Goal: Task Accomplishment & Management: Manage account settings

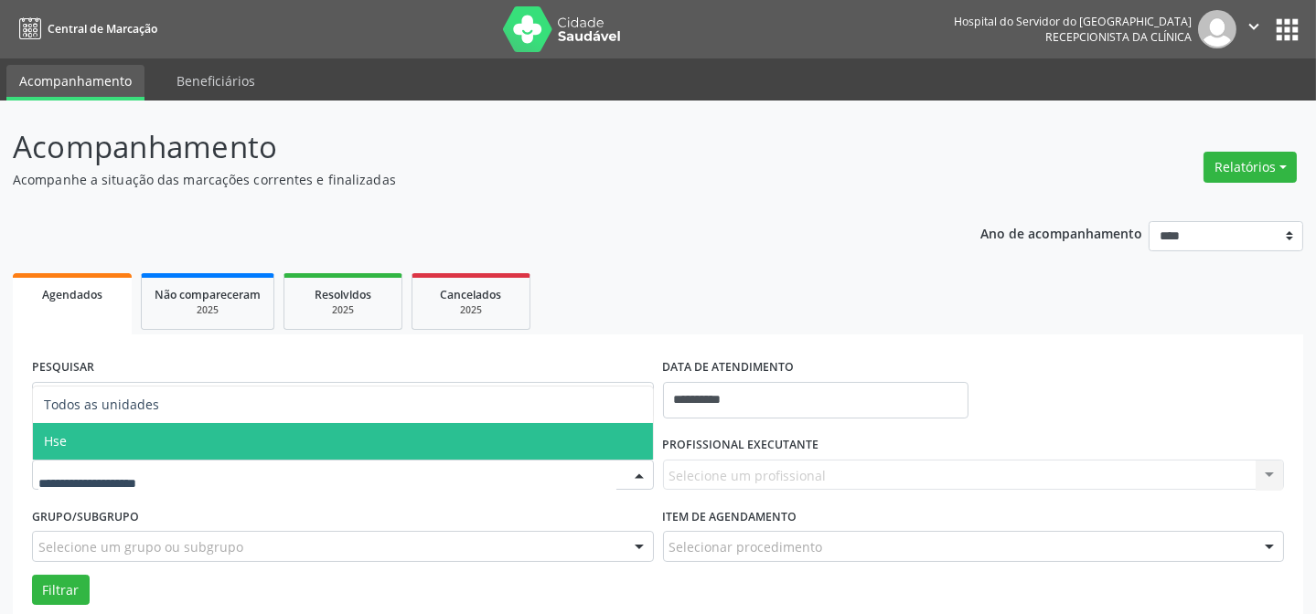
click at [106, 445] on span "Hse" at bounding box center [343, 441] width 620 height 37
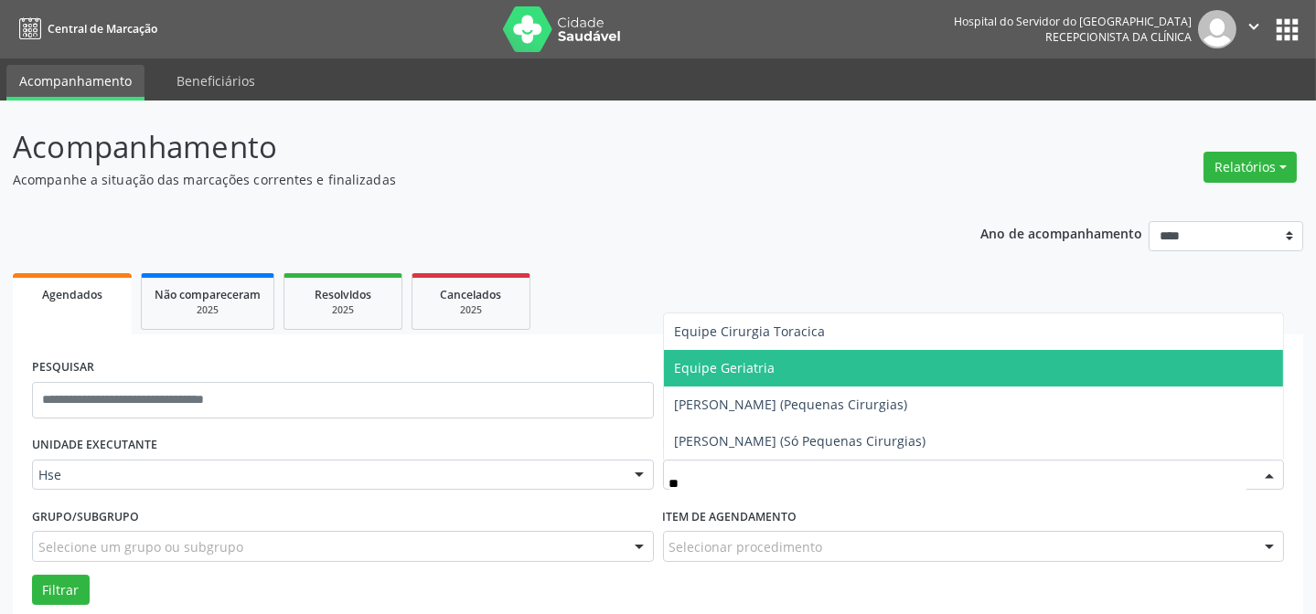
click at [727, 379] on span "Equipe Geriatria" at bounding box center [974, 368] width 620 height 37
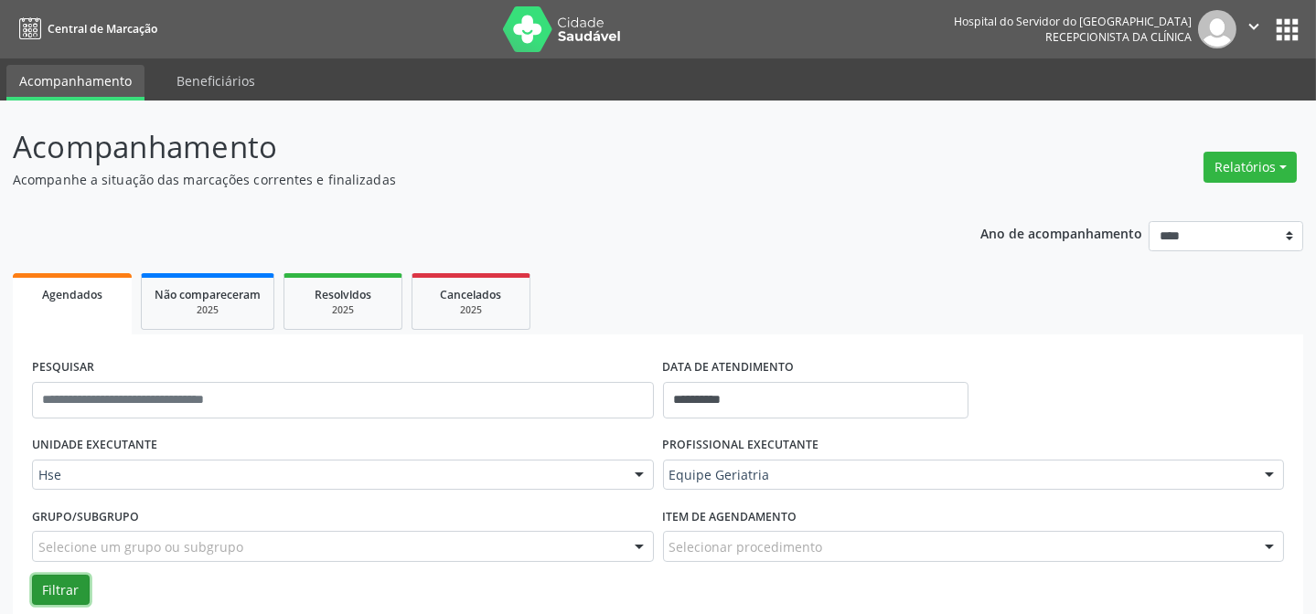
click at [56, 591] on button "Filtrar" at bounding box center [61, 590] width 58 height 31
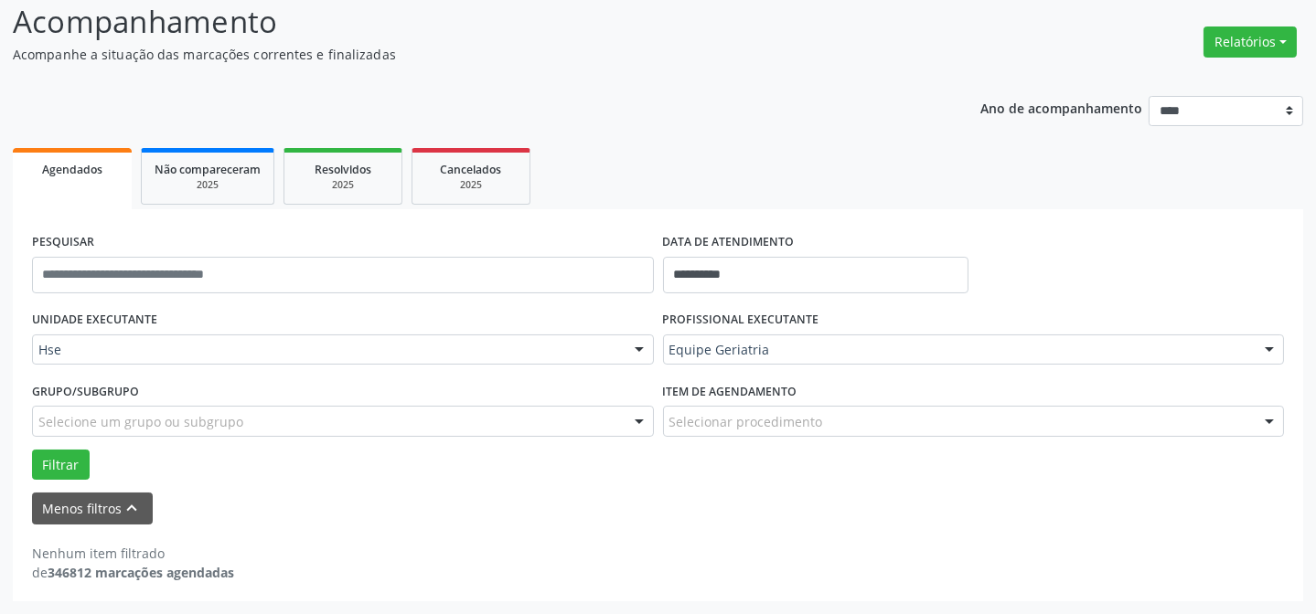
scroll to position [123, 0]
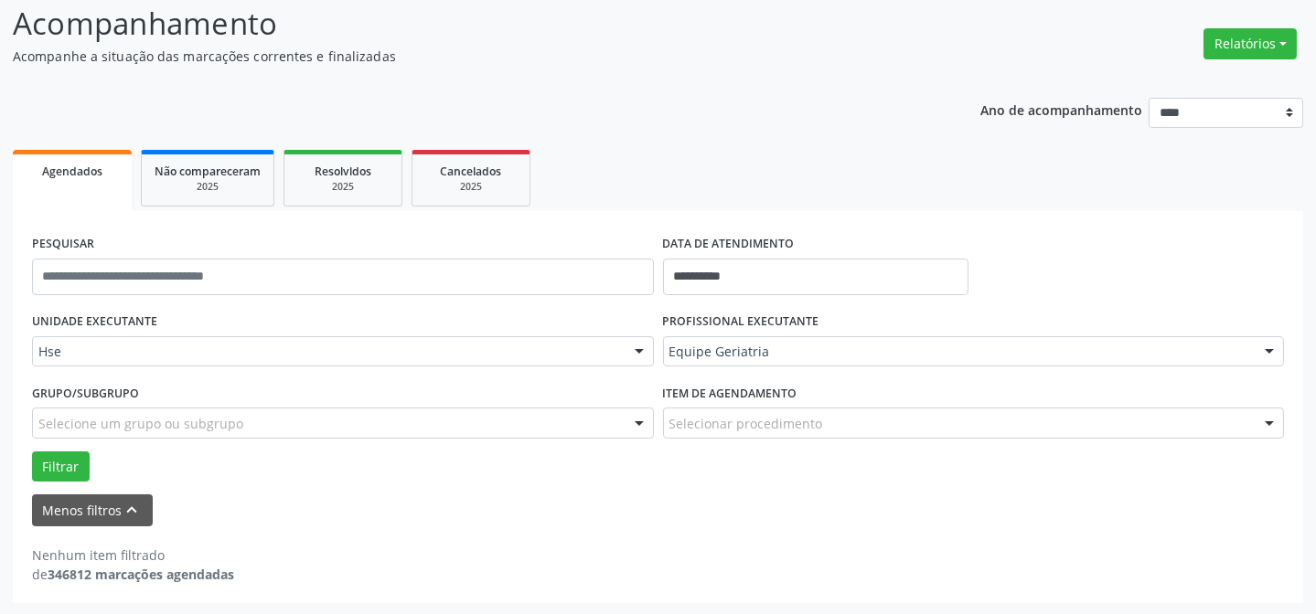
click at [91, 473] on div "Filtrar" at bounding box center [657, 467] width 1261 height 31
click at [54, 464] on button "Filtrar" at bounding box center [61, 467] width 58 height 31
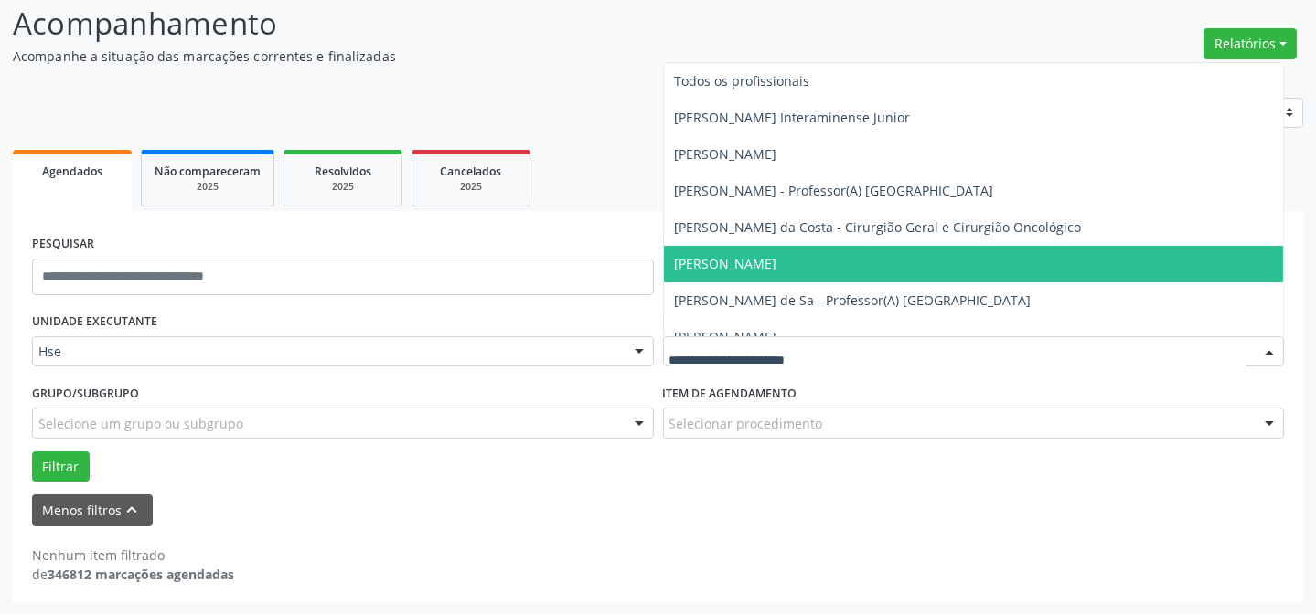
click at [768, 336] on div at bounding box center [974, 351] width 622 height 31
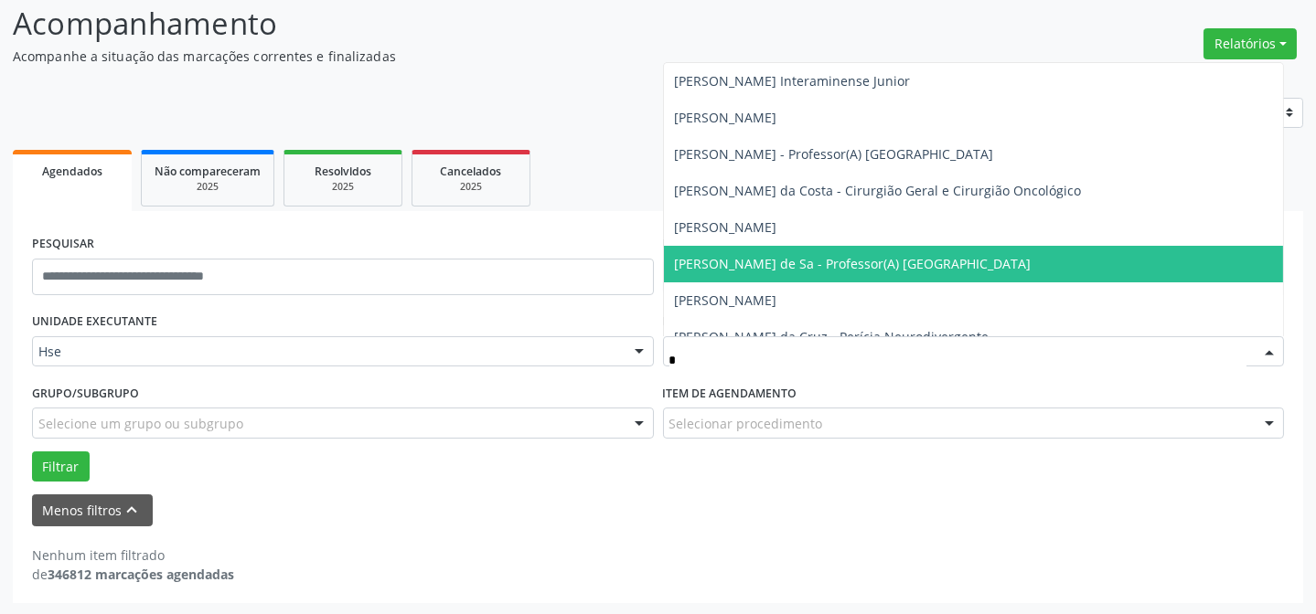
type input "**"
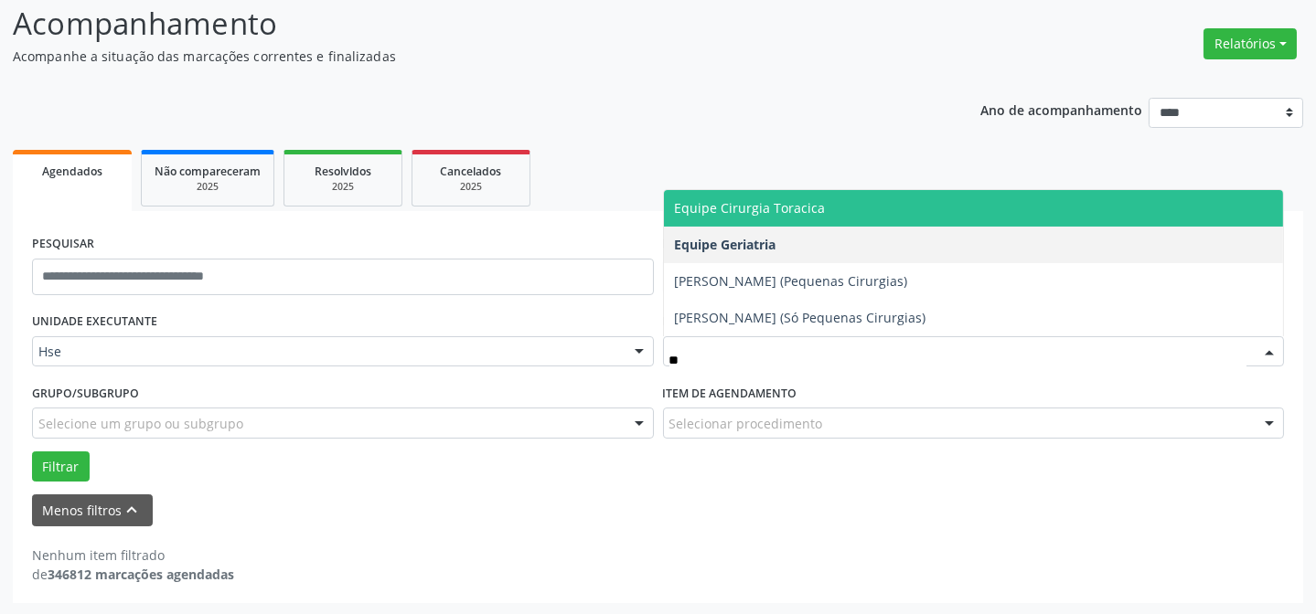
click at [781, 219] on span "Equipe Cirurgia Toracica" at bounding box center [974, 208] width 620 height 37
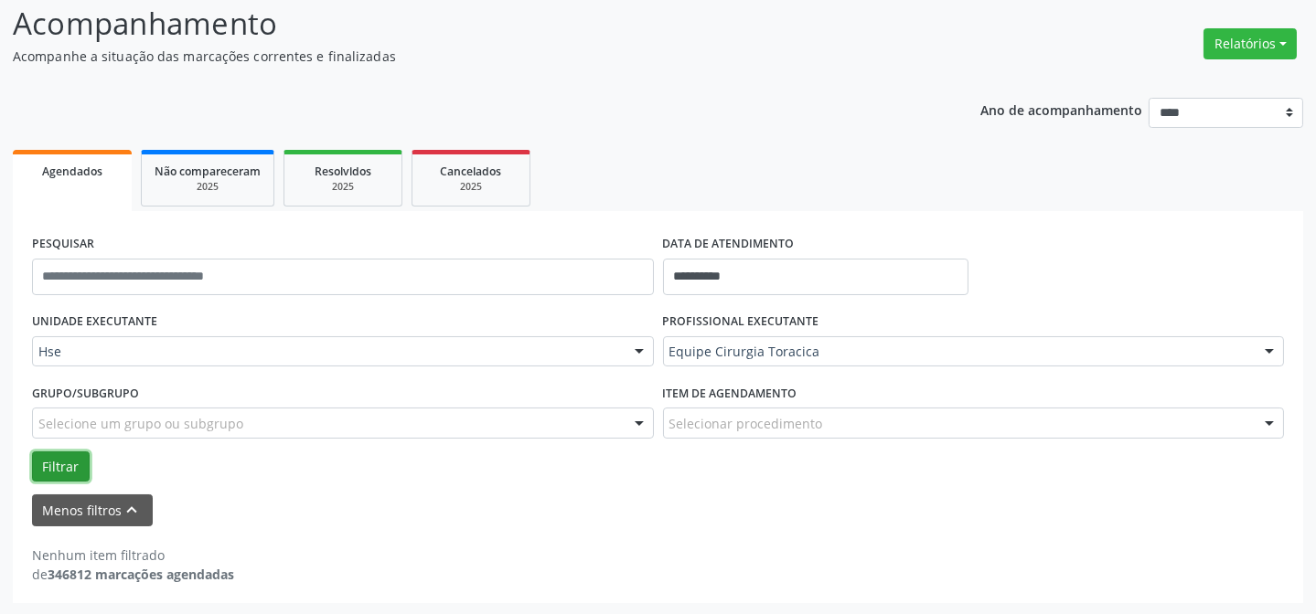
click at [77, 456] on button "Filtrar" at bounding box center [61, 467] width 58 height 31
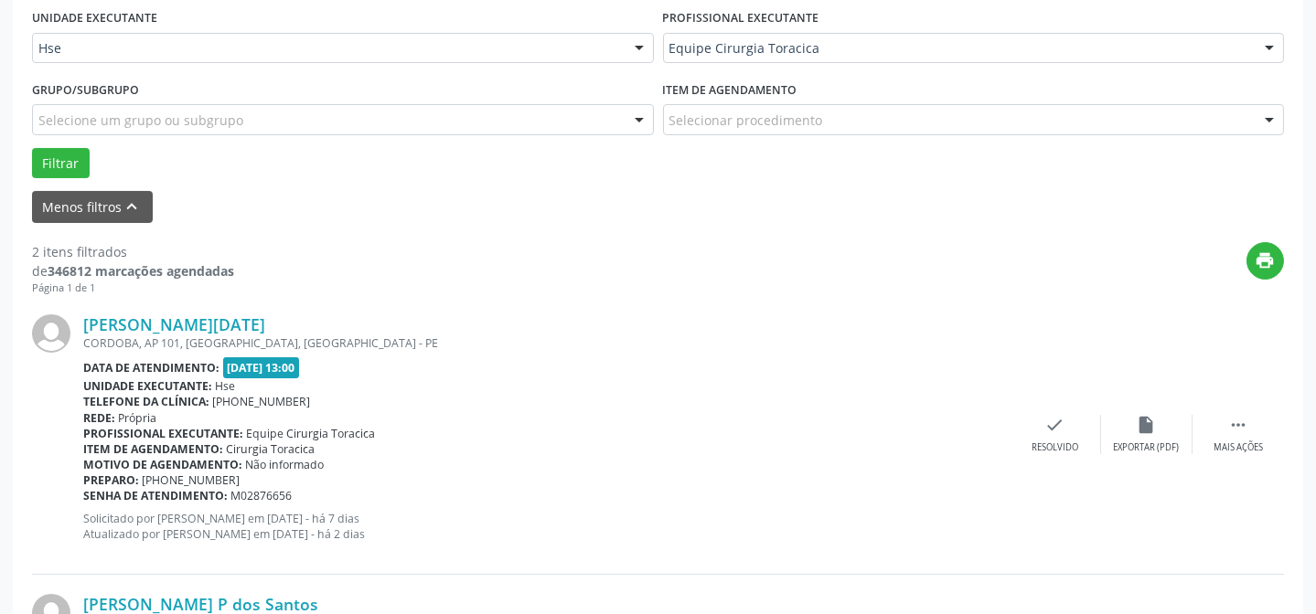
scroll to position [456, 0]
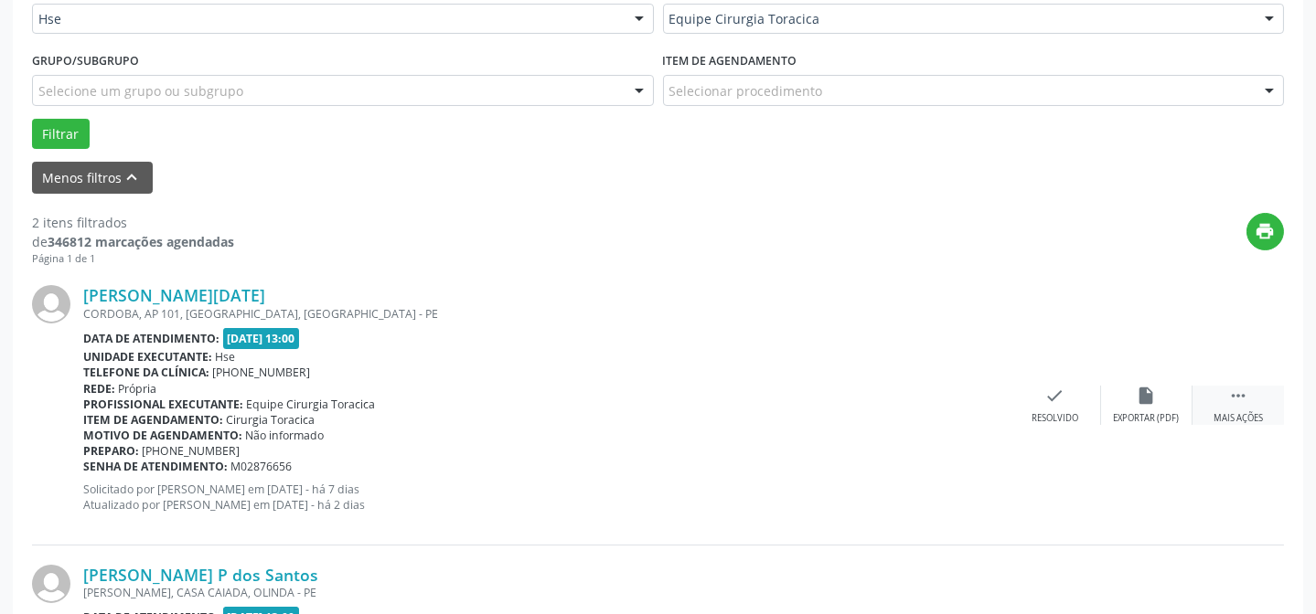
click at [1239, 406] on div " Mais ações" at bounding box center [1237, 405] width 91 height 39
click at [1152, 419] on div "Não compareceu" at bounding box center [1146, 418] width 78 height 13
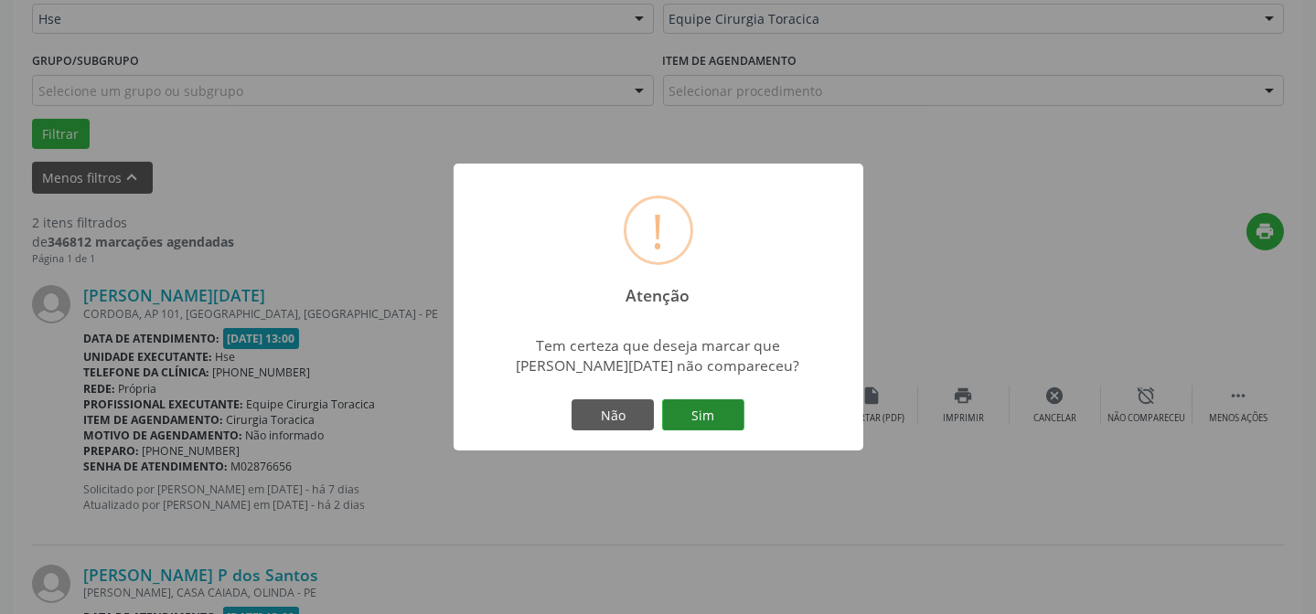
click at [709, 420] on button "Sim" at bounding box center [703, 415] width 82 height 31
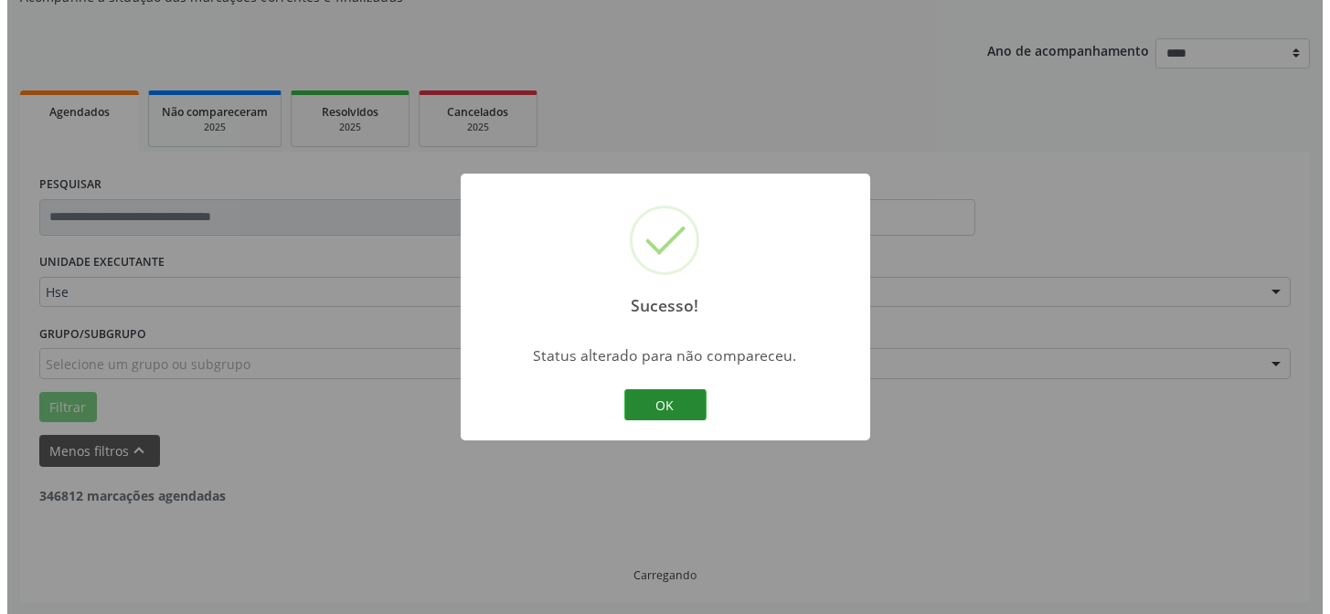
scroll to position [418, 0]
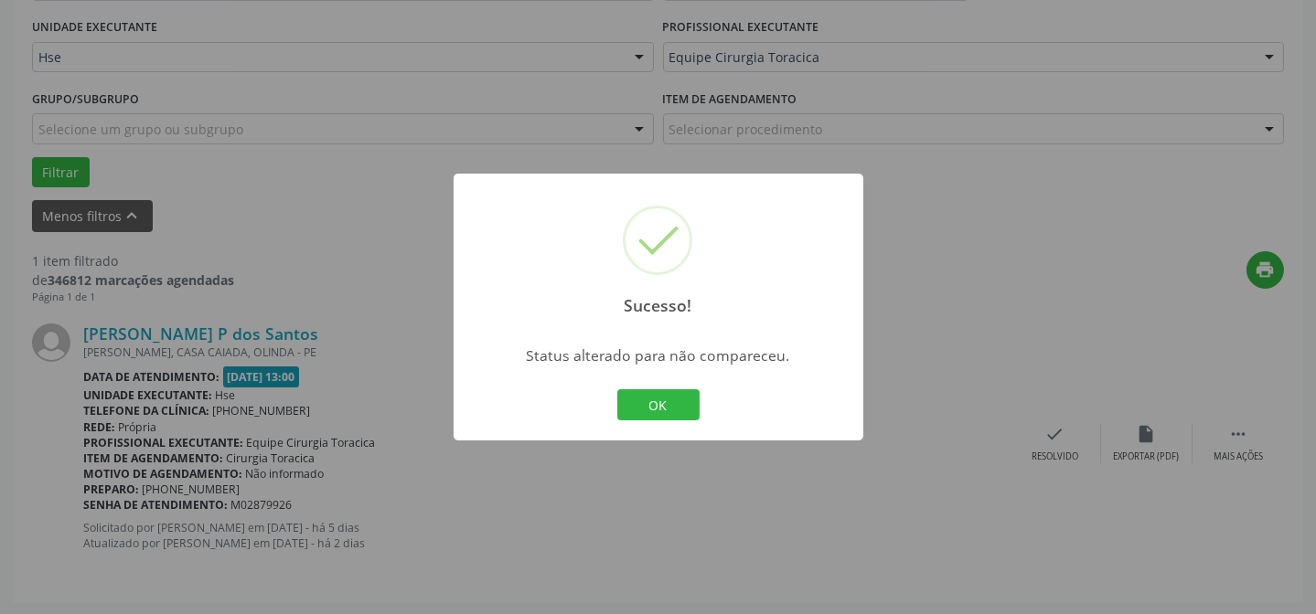
click at [640, 423] on div "OK Cancel" at bounding box center [658, 405] width 91 height 38
click at [675, 400] on button "OK" at bounding box center [658, 405] width 82 height 31
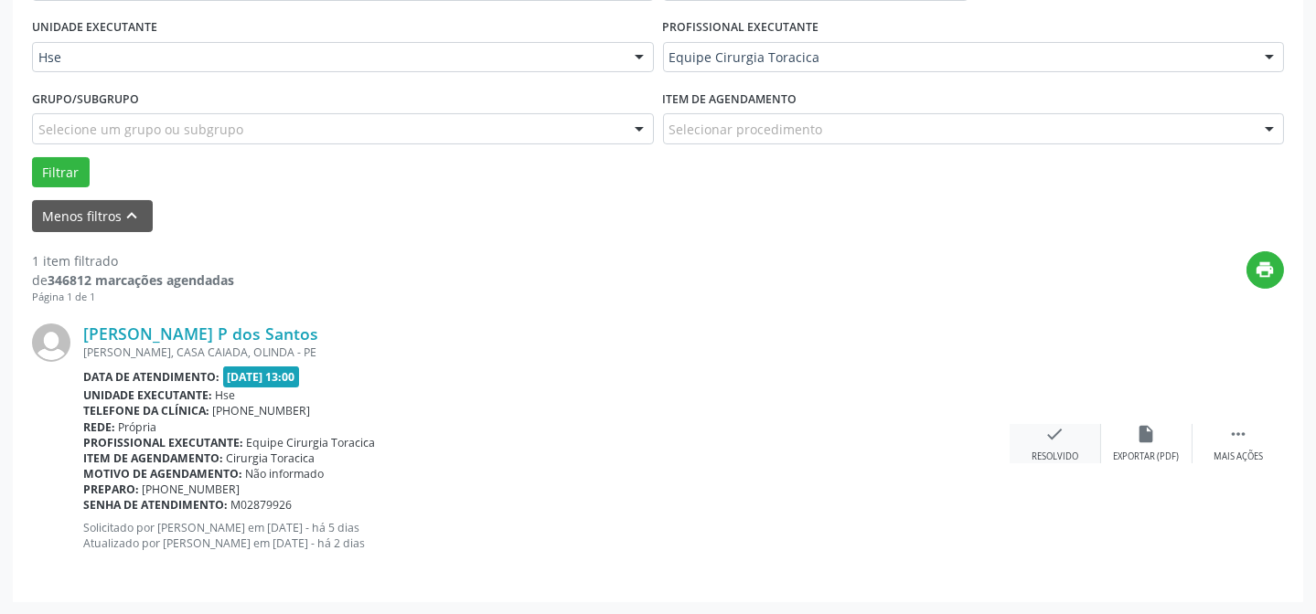
click at [1055, 435] on icon "check" at bounding box center [1055, 434] width 20 height 20
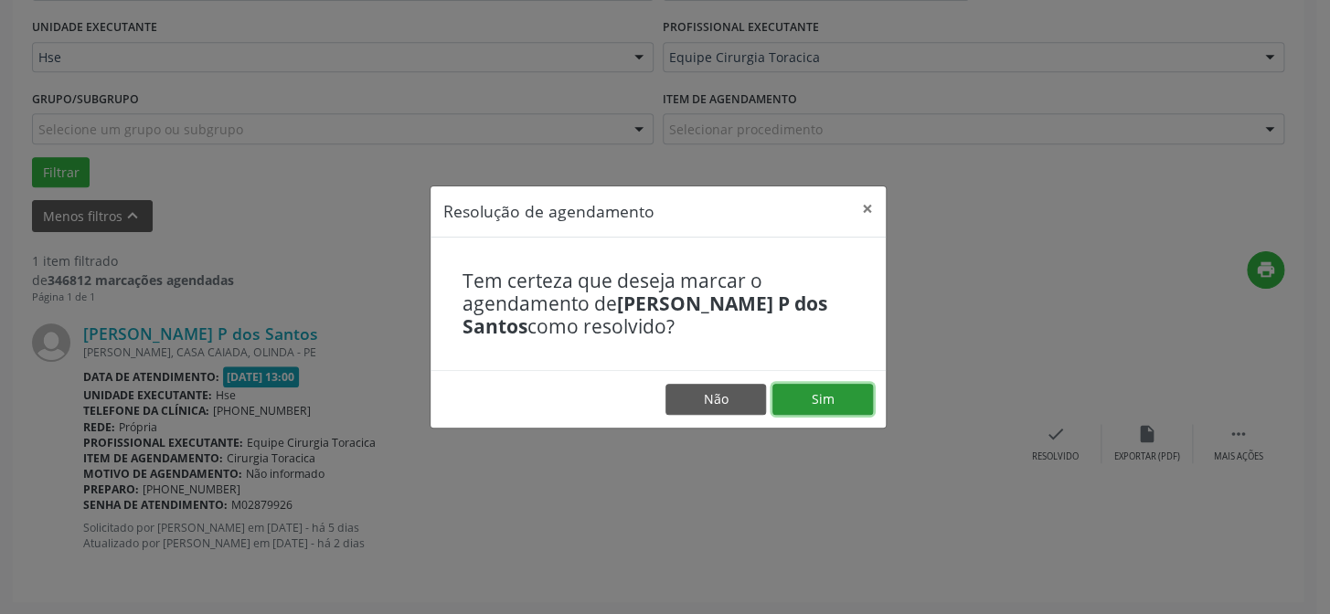
click at [820, 394] on button "Sim" at bounding box center [823, 399] width 101 height 31
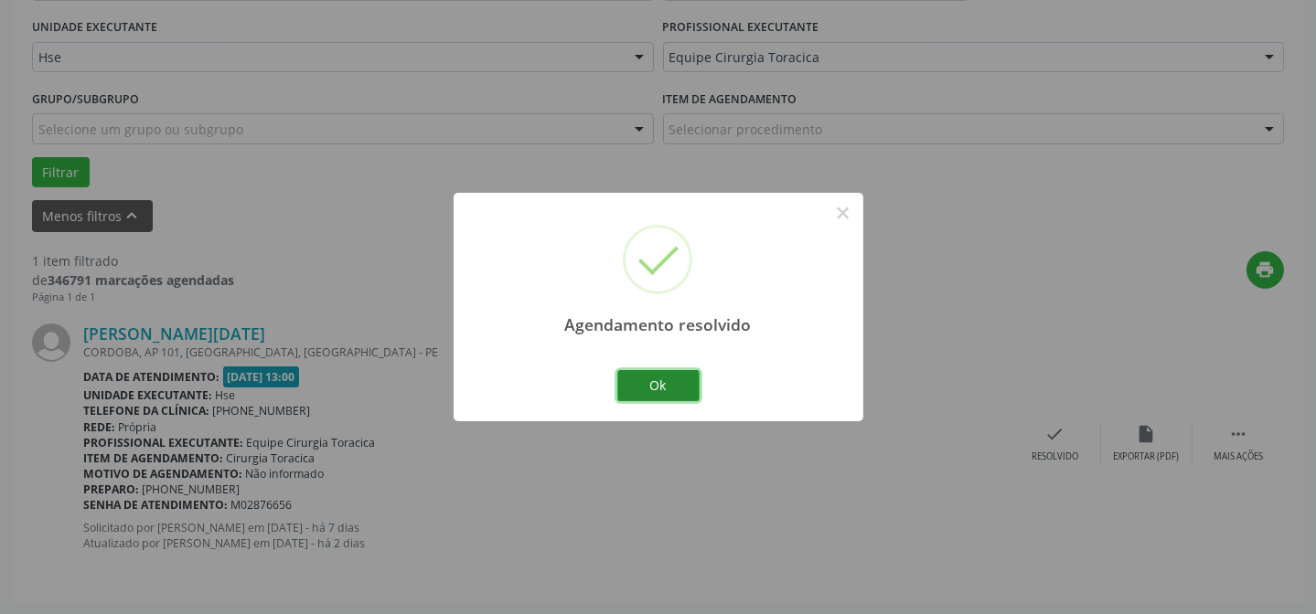
click at [667, 388] on button "Ok" at bounding box center [658, 385] width 82 height 31
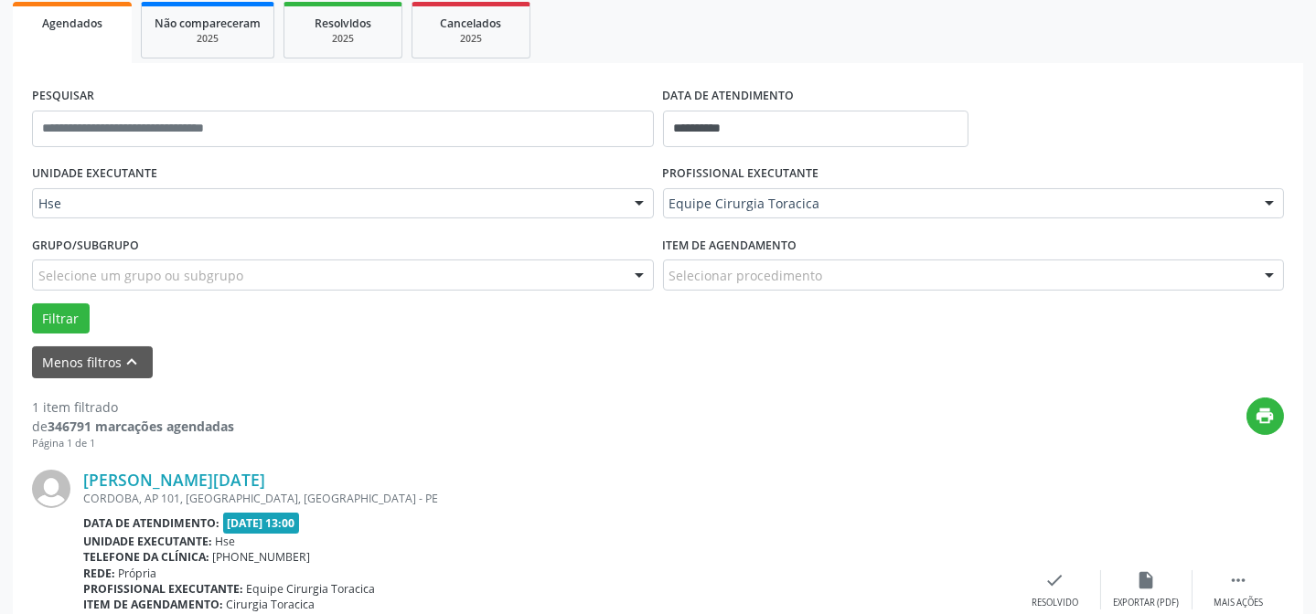
scroll to position [85, 0]
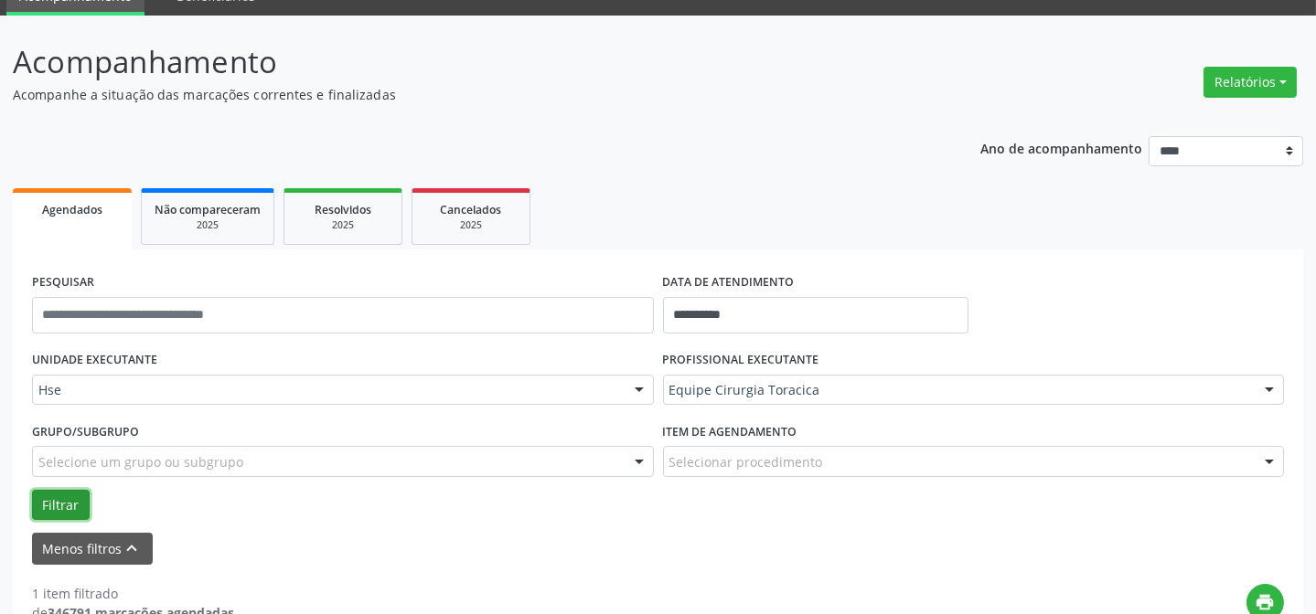
click at [73, 505] on button "Filtrar" at bounding box center [61, 505] width 58 height 31
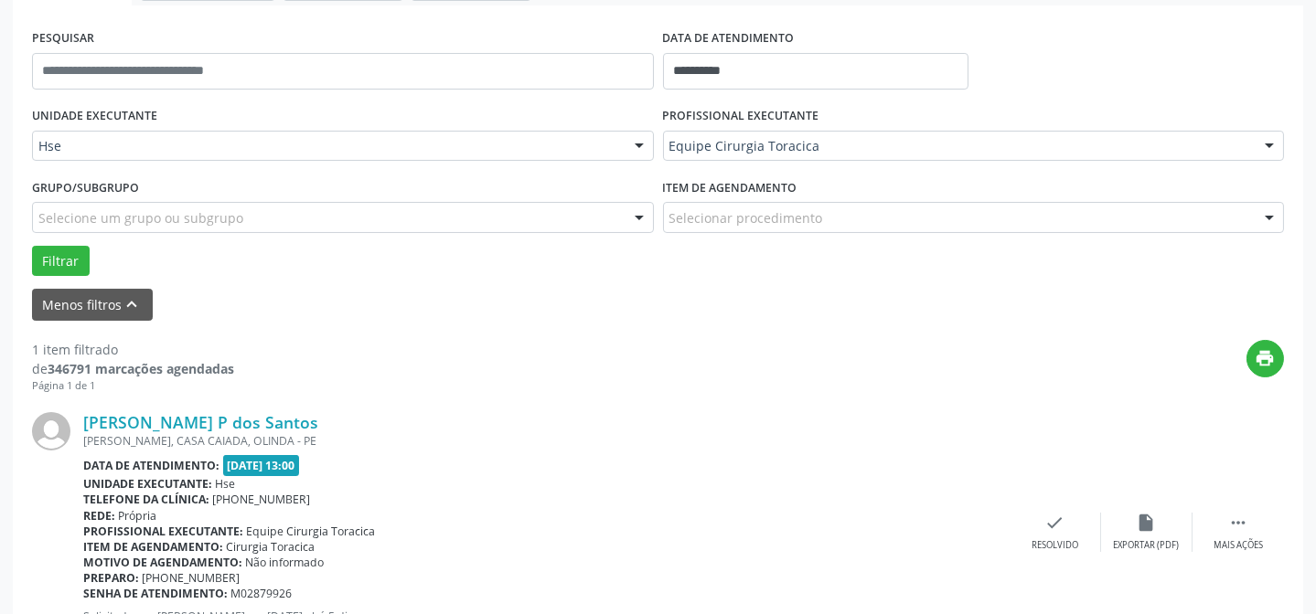
scroll to position [418, 0]
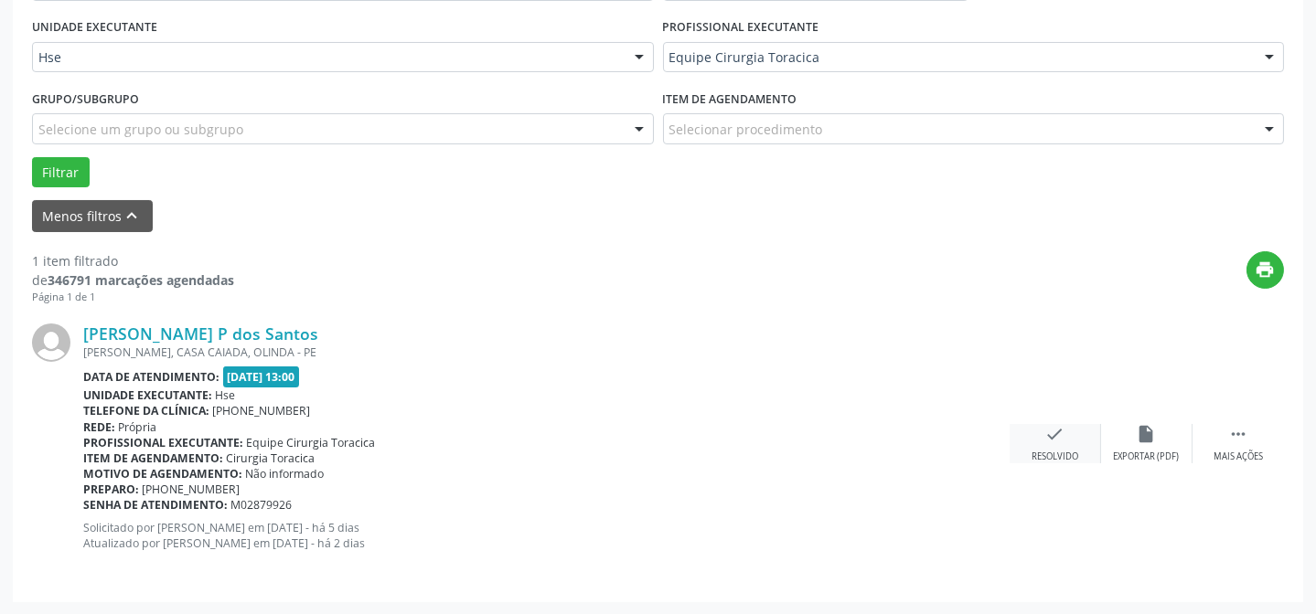
click at [1031, 456] on div "Resolvido" at bounding box center [1054, 457] width 47 height 13
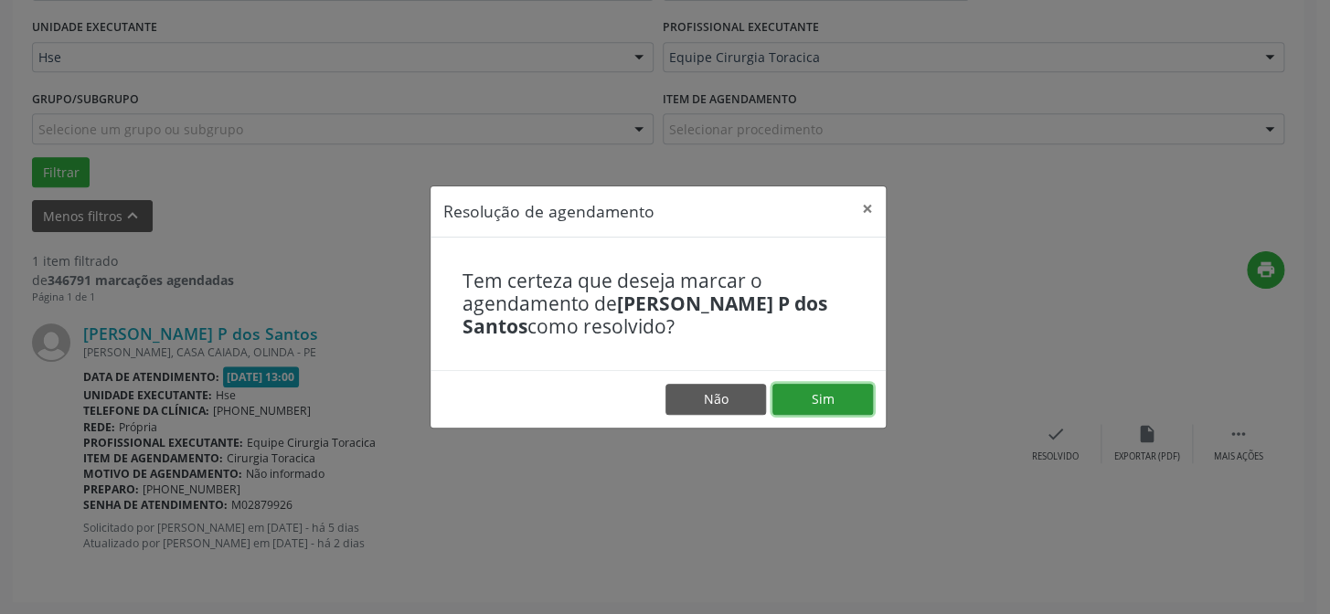
click at [814, 400] on button "Sim" at bounding box center [823, 399] width 101 height 31
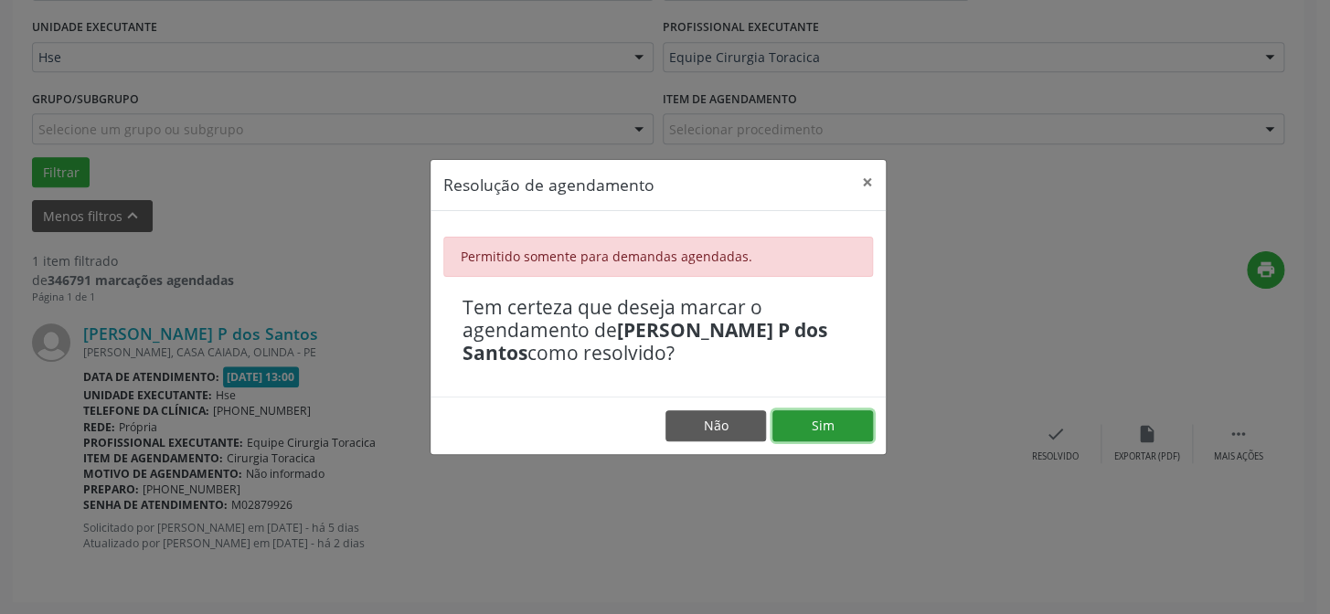
click at [798, 427] on button "Sim" at bounding box center [823, 426] width 101 height 31
click at [793, 415] on button "Sim" at bounding box center [823, 426] width 101 height 31
click at [866, 179] on button "×" at bounding box center [867, 182] width 37 height 45
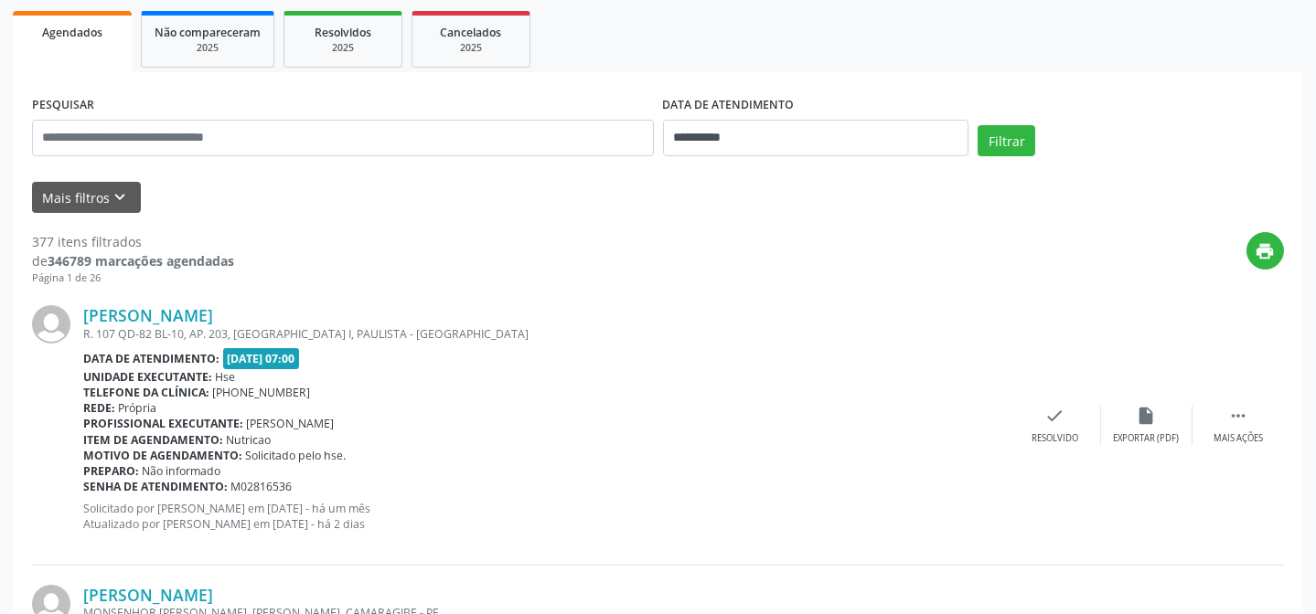
scroll to position [251, 0]
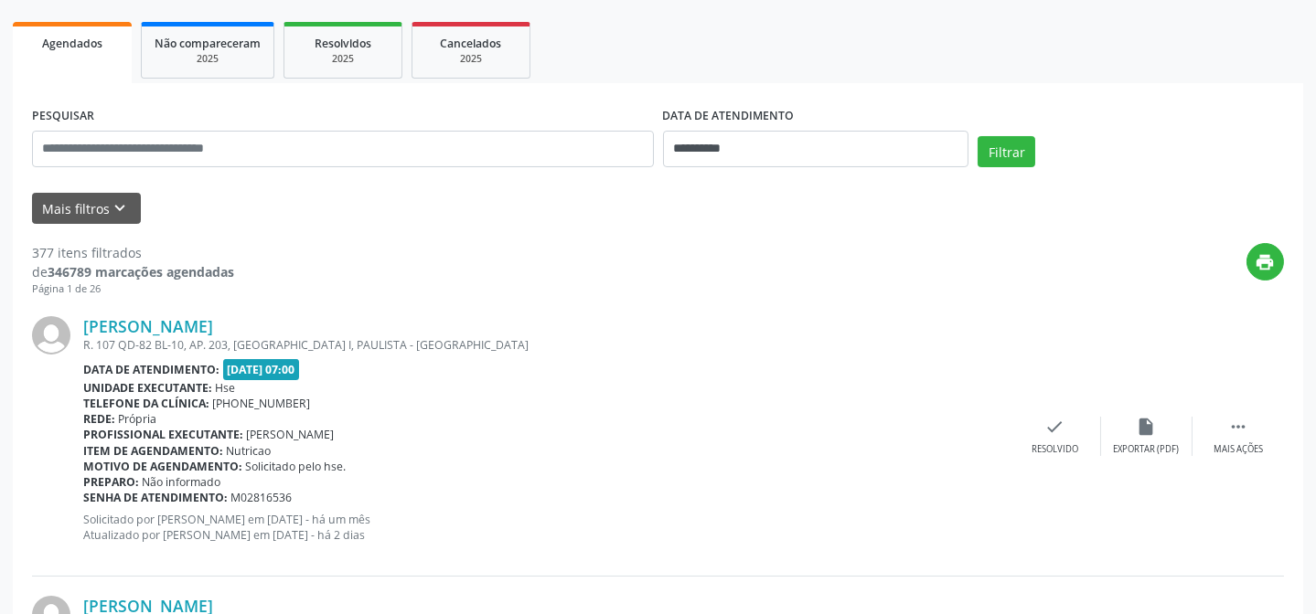
click at [75, 190] on form "**********" at bounding box center [658, 163] width 1252 height 122
click at [84, 209] on button "Mais filtros keyboard_arrow_down" at bounding box center [86, 209] width 109 height 32
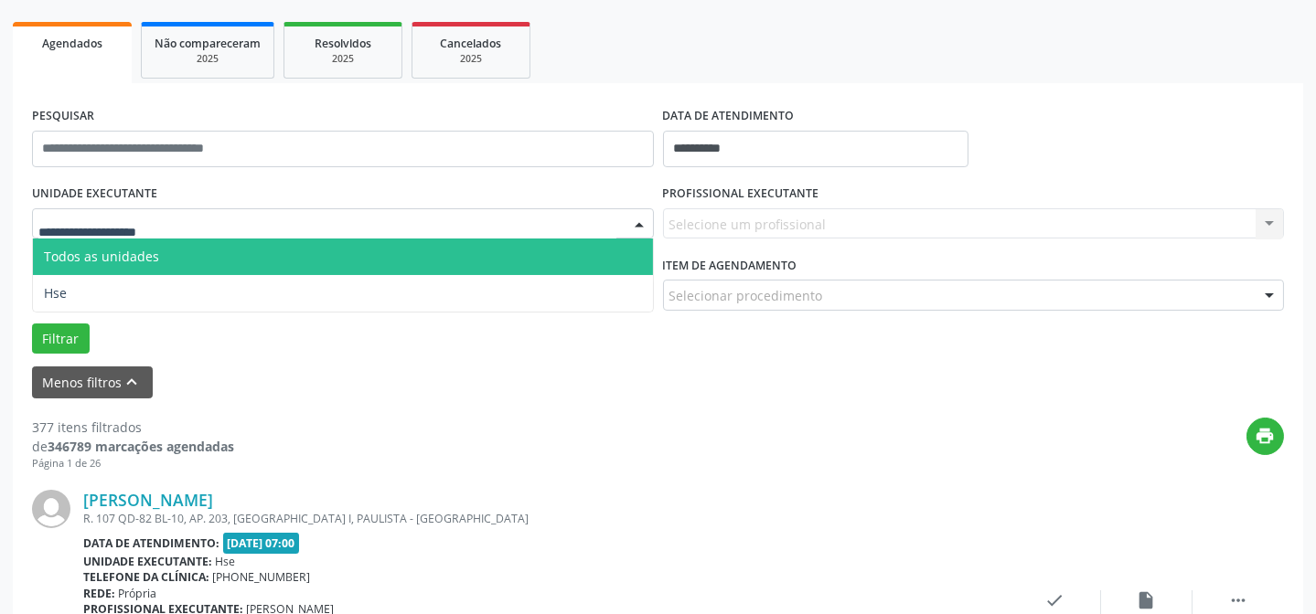
click at [183, 217] on div at bounding box center [343, 223] width 622 height 31
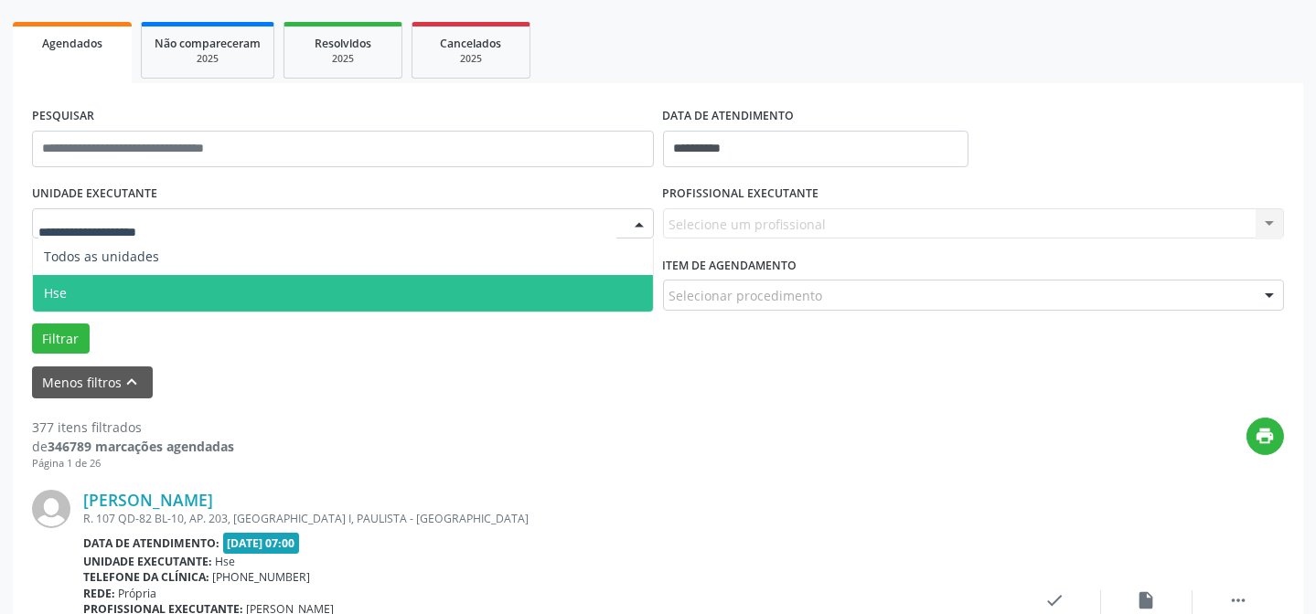
click at [131, 279] on span "Hse" at bounding box center [343, 293] width 620 height 37
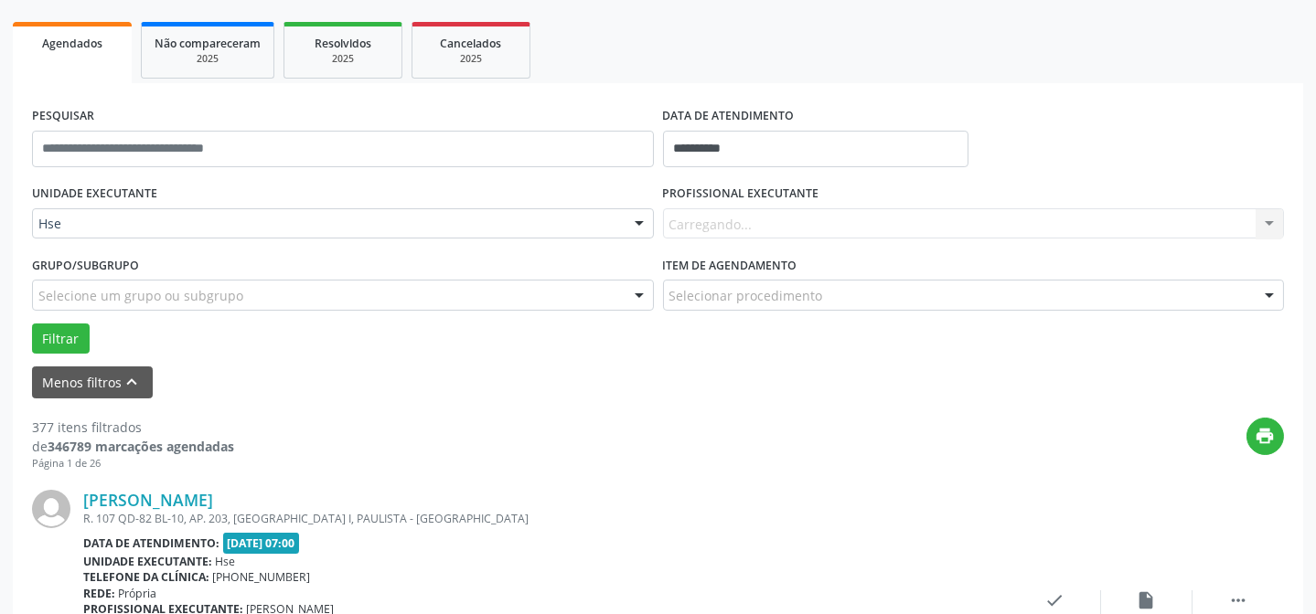
click at [692, 234] on div "Carregando... Nenhum resultado encontrado para: " " Não há nenhuma opção para s…" at bounding box center [974, 223] width 622 height 31
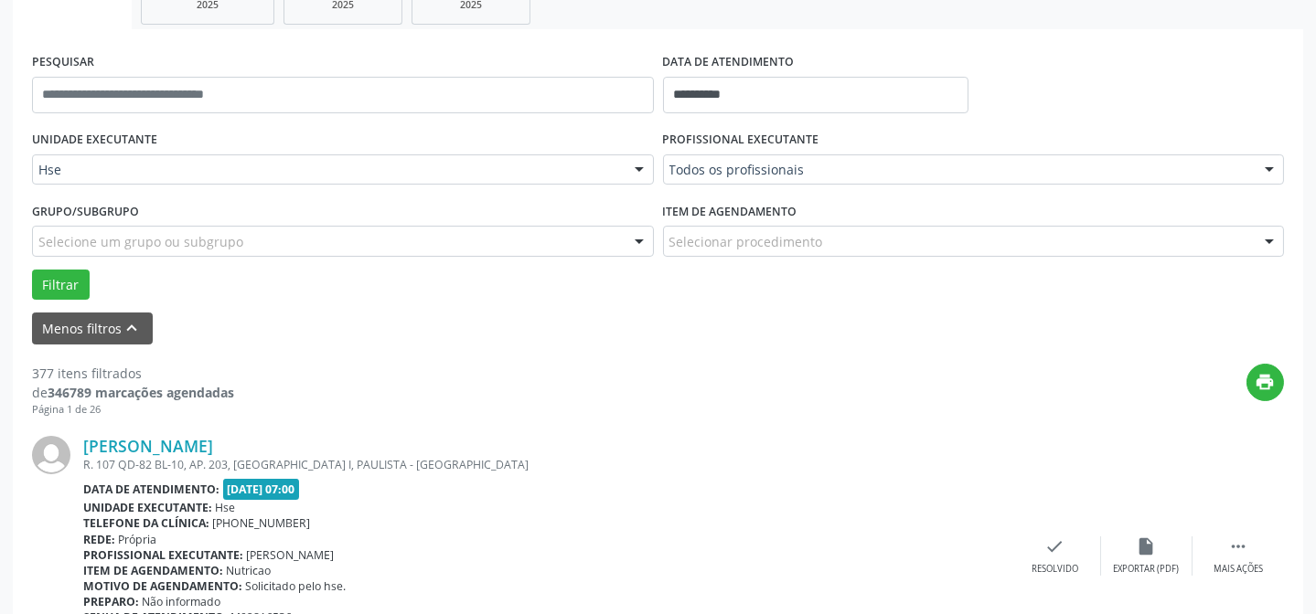
scroll to position [335, 0]
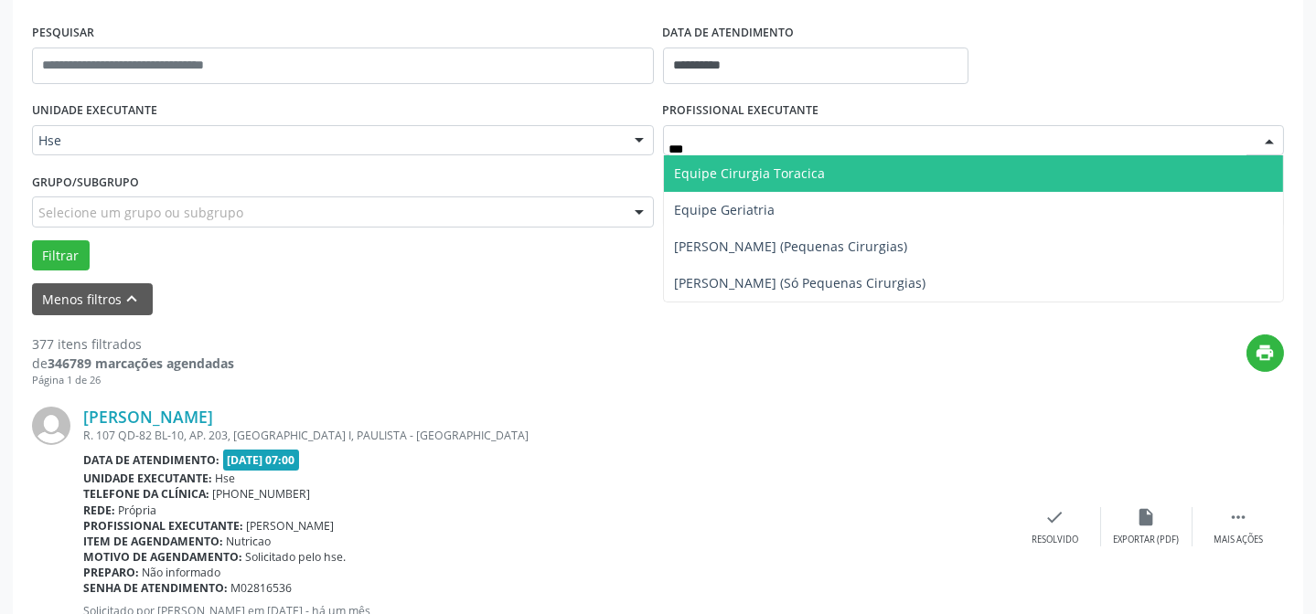
type input "****"
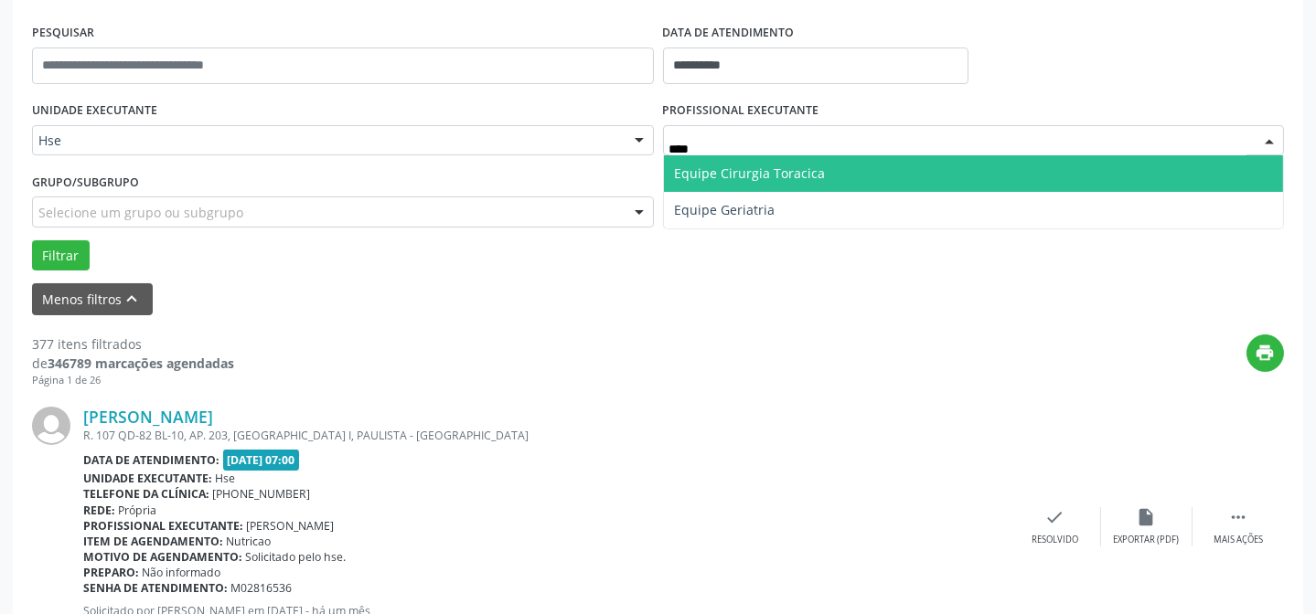
click at [739, 183] on span "Equipe Cirurgia Toracica" at bounding box center [974, 173] width 620 height 37
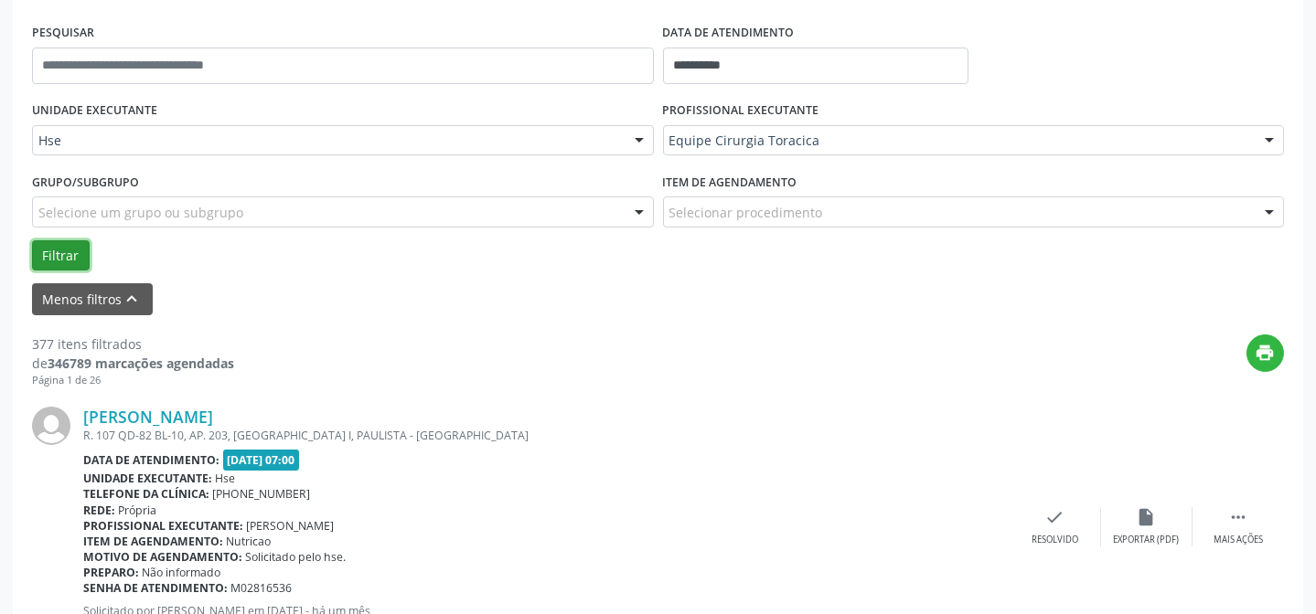
click at [66, 248] on button "Filtrar" at bounding box center [61, 255] width 58 height 31
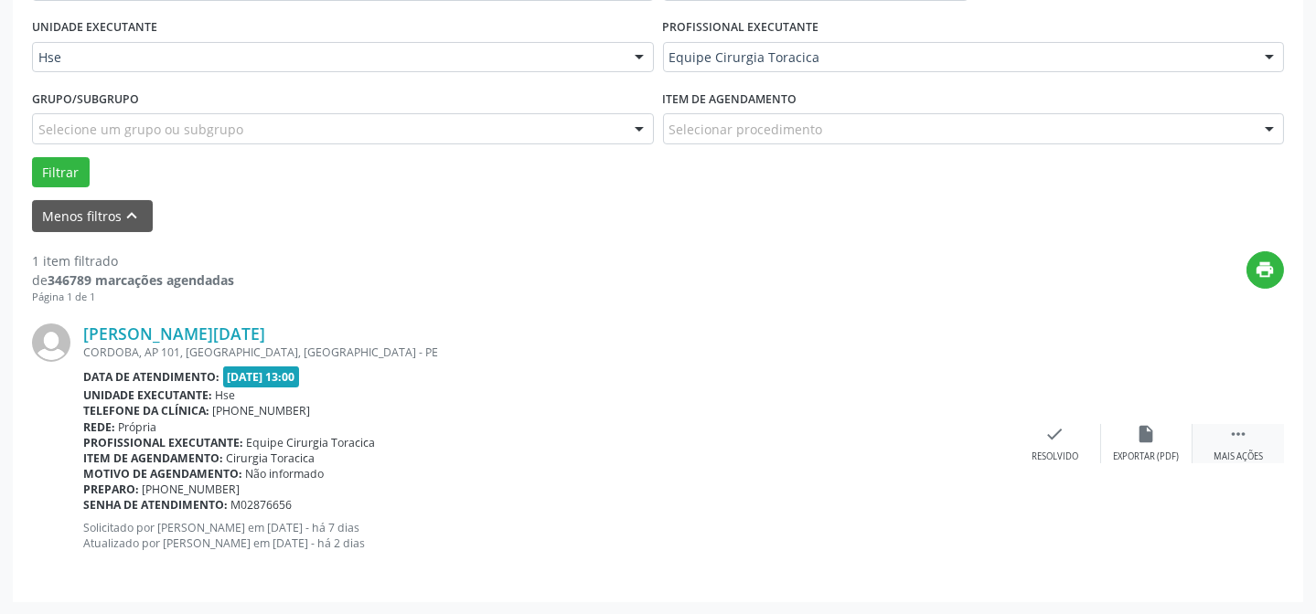
drag, startPoint x: 1251, startPoint y: 443, endPoint x: 1233, endPoint y: 448, distance: 18.2
click at [1250, 443] on div " Mais ações" at bounding box center [1237, 443] width 91 height 39
click at [1120, 451] on div "Não compareceu" at bounding box center [1146, 457] width 78 height 13
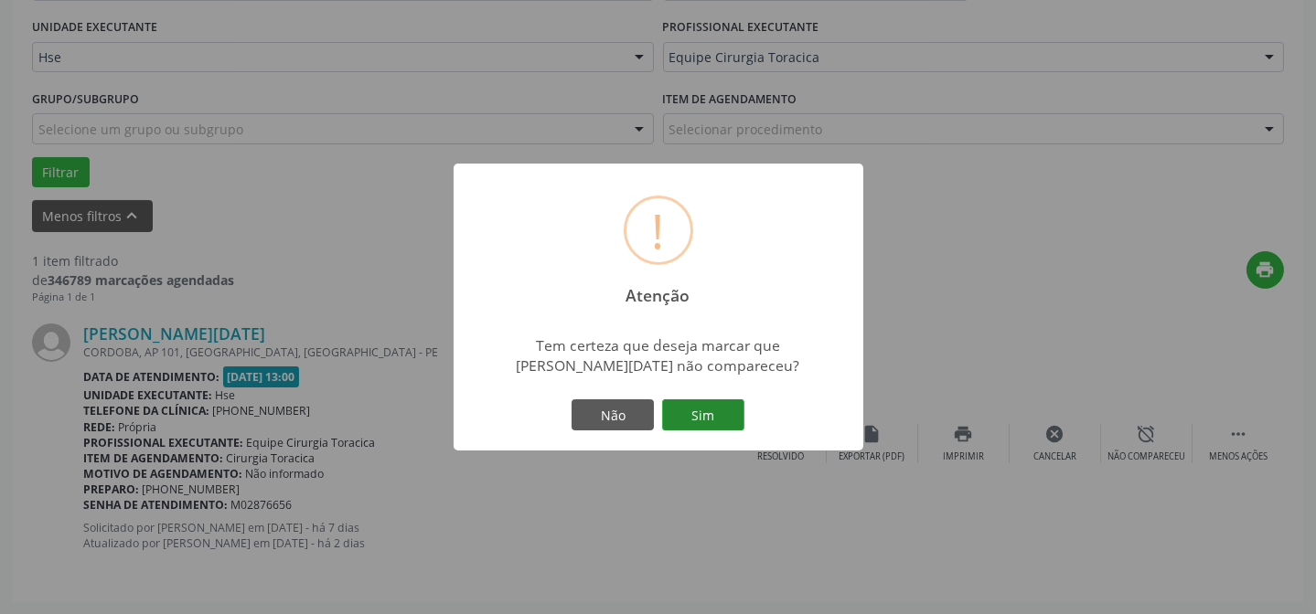
click at [675, 411] on button "Sim" at bounding box center [703, 415] width 82 height 31
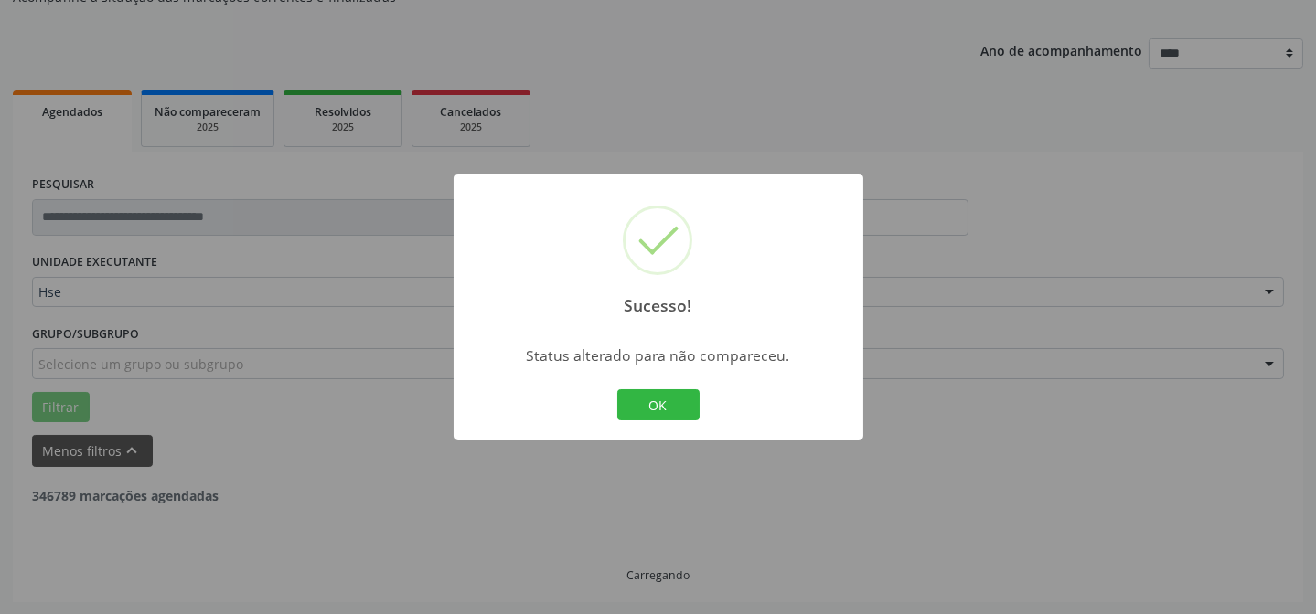
scroll to position [123, 0]
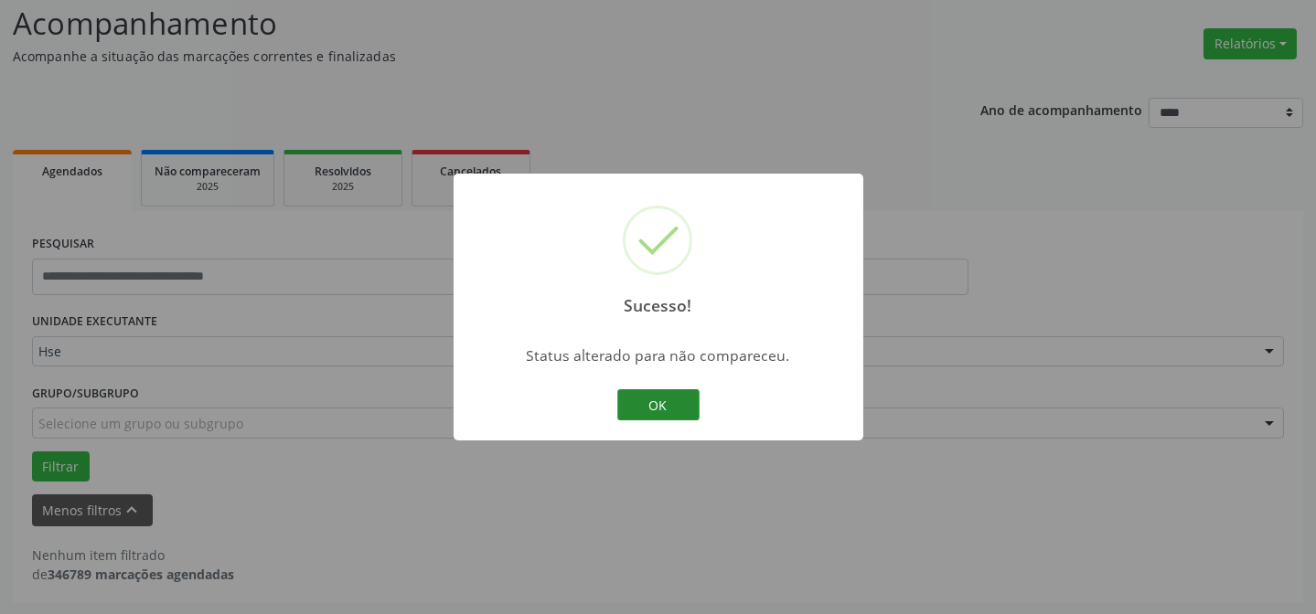
click at [633, 401] on button "OK" at bounding box center [658, 405] width 82 height 31
